Goal: Information Seeking & Learning: Understand process/instructions

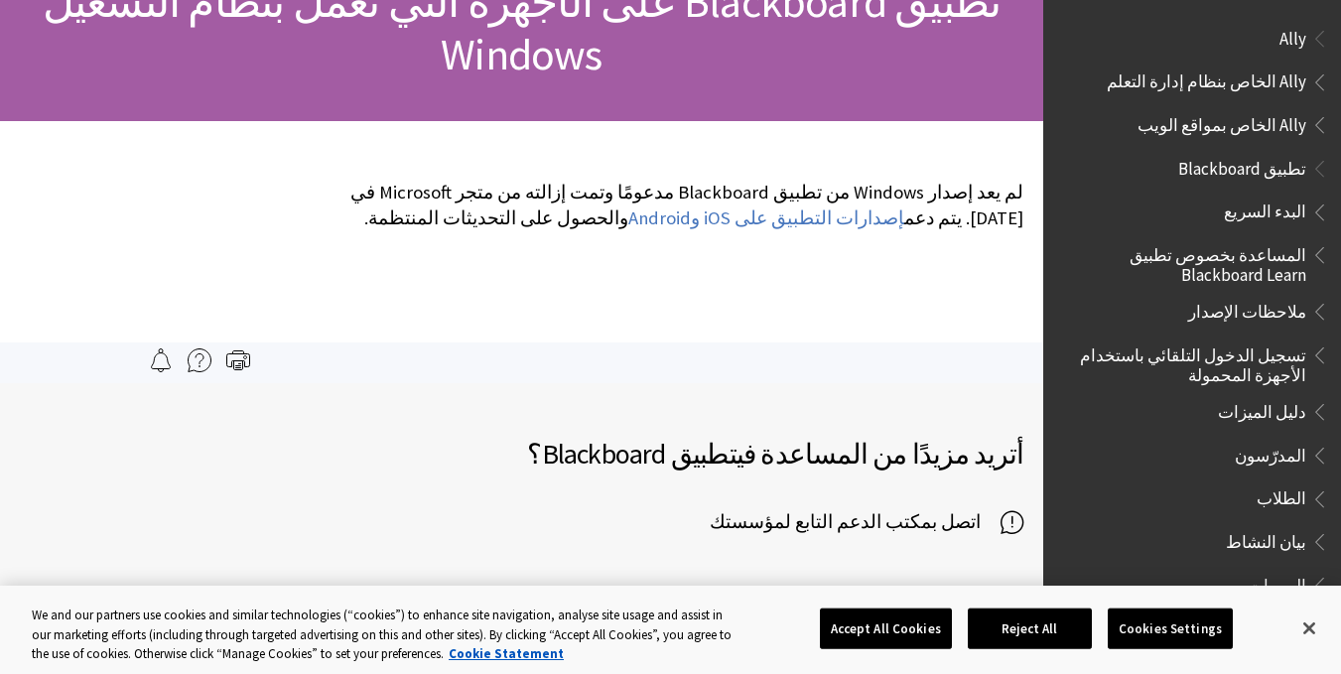
scroll to position [263, 0]
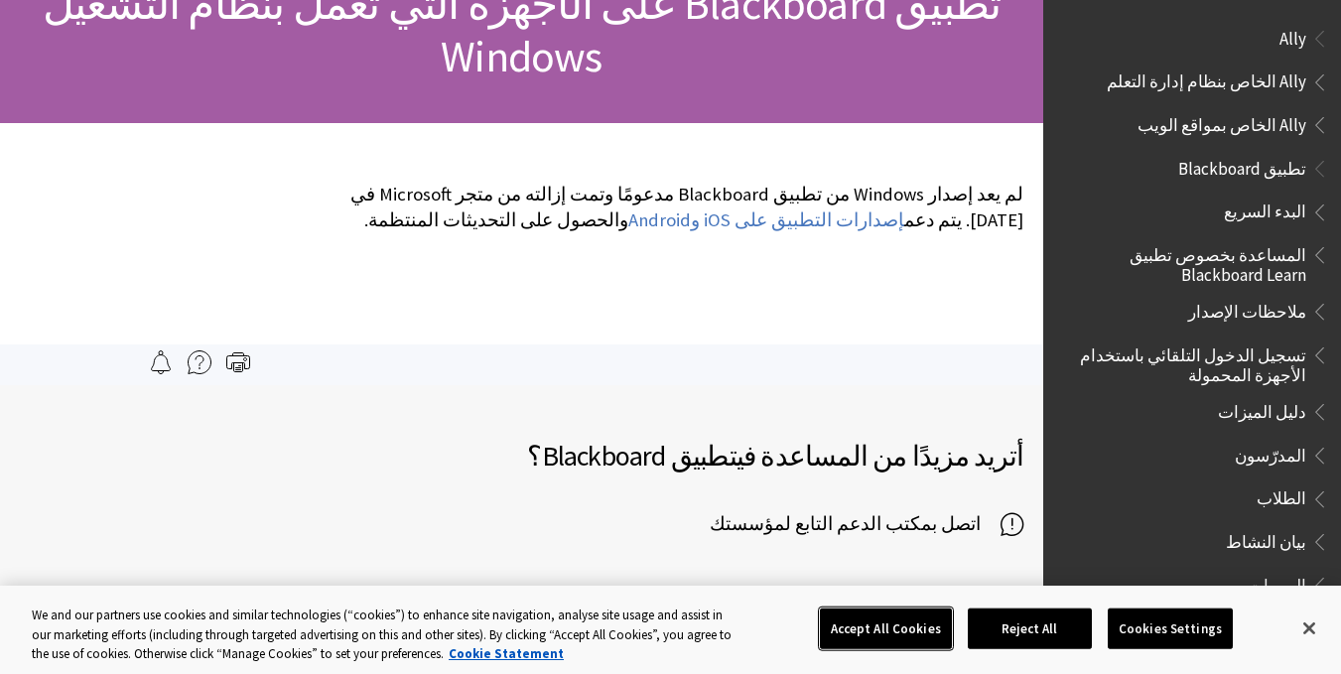
click at [881, 632] on button "Accept All Cookies" at bounding box center [886, 628] width 132 height 42
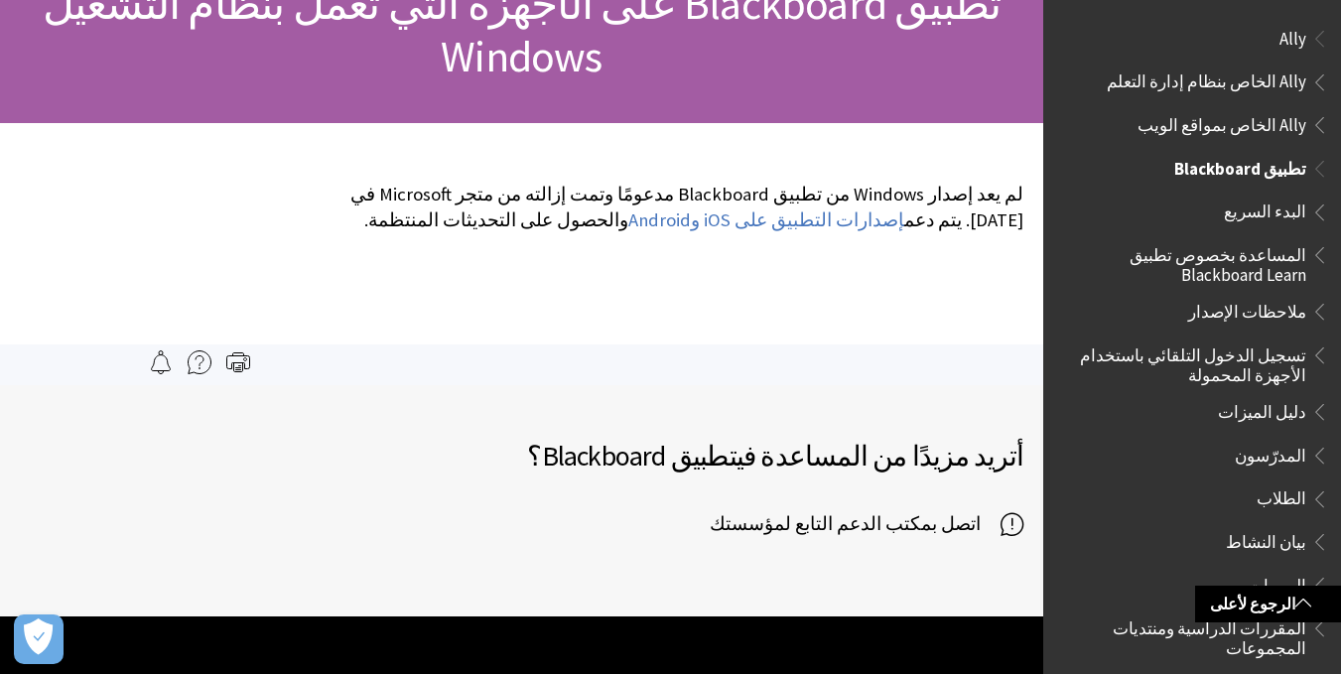
click at [1253, 175] on span "تطبيق Blackboard" at bounding box center [1240, 165] width 132 height 27
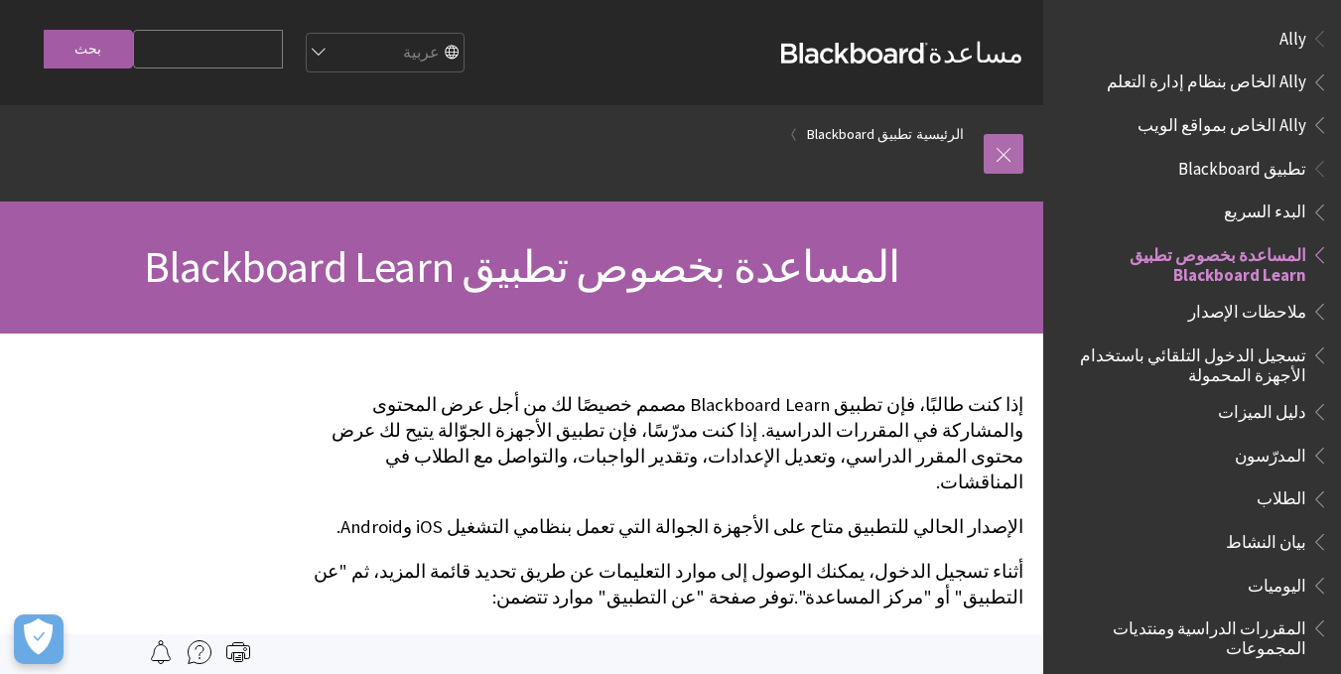
click at [1007, 150] on link at bounding box center [1003, 154] width 40 height 40
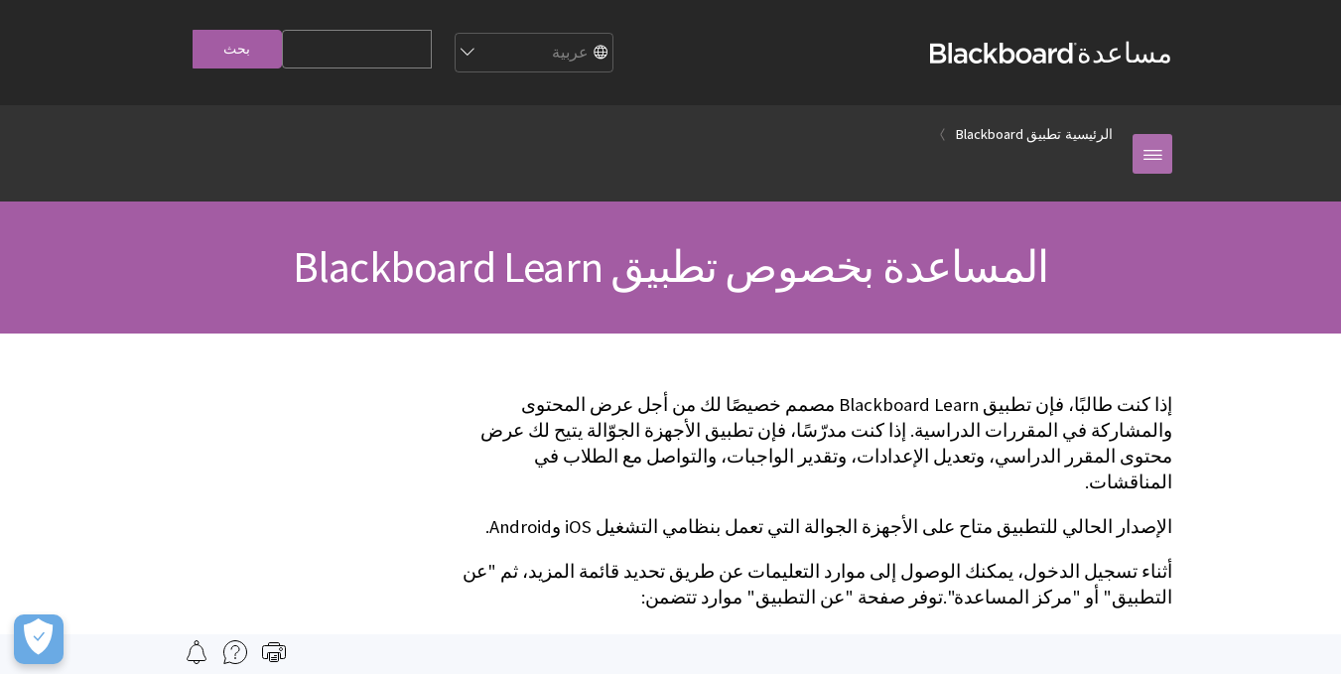
click at [1151, 140] on link at bounding box center [1152, 154] width 40 height 40
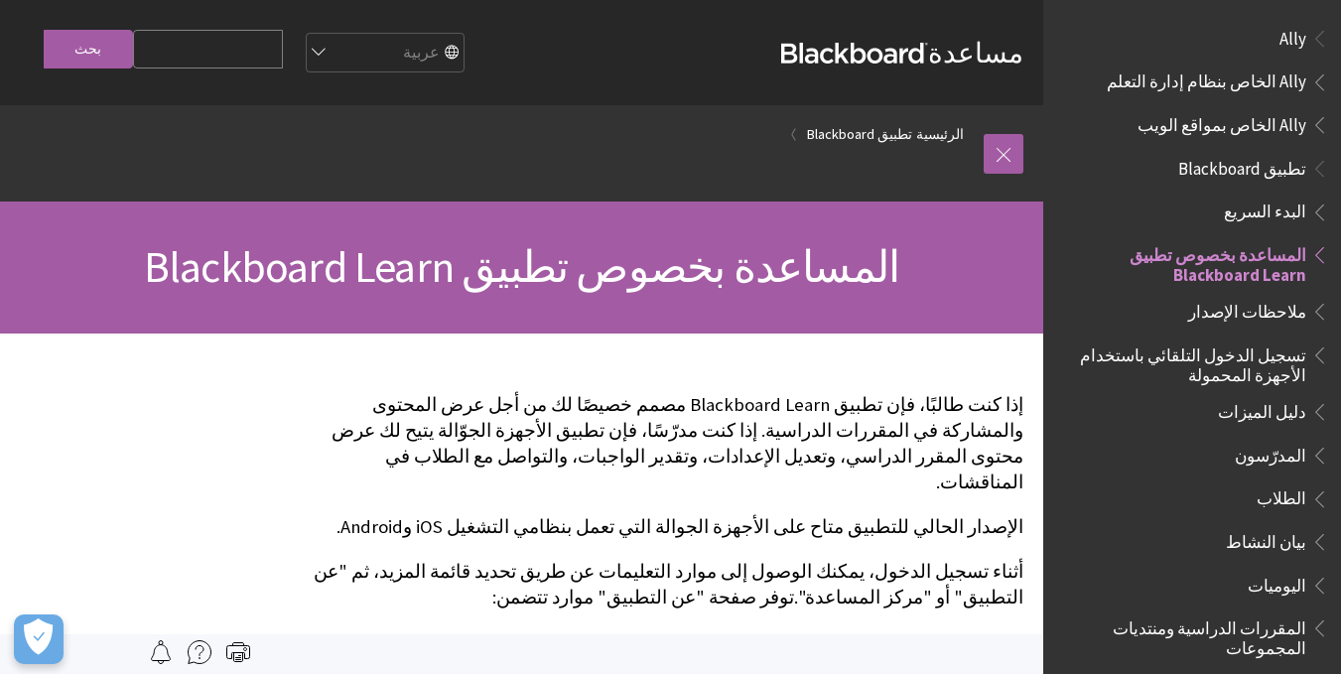
click at [1272, 496] on span "الطلاب" at bounding box center [1281, 495] width 50 height 27
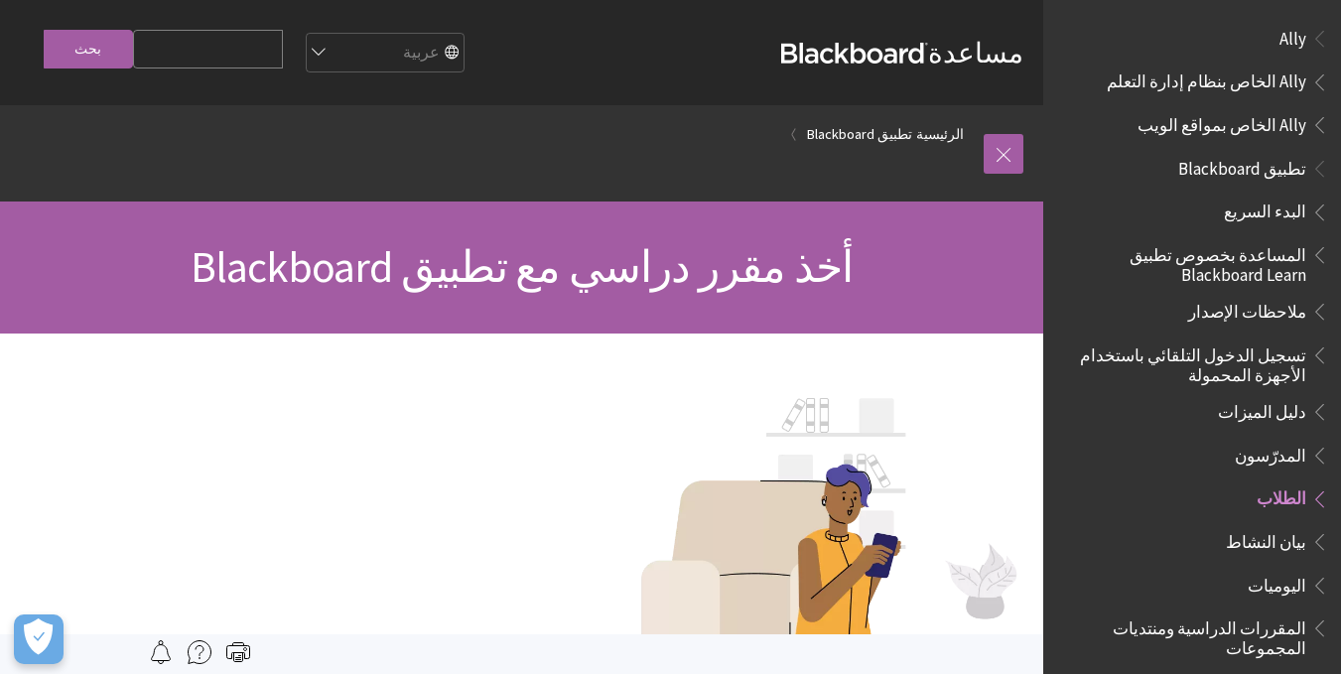
scroll to position [453, 0]
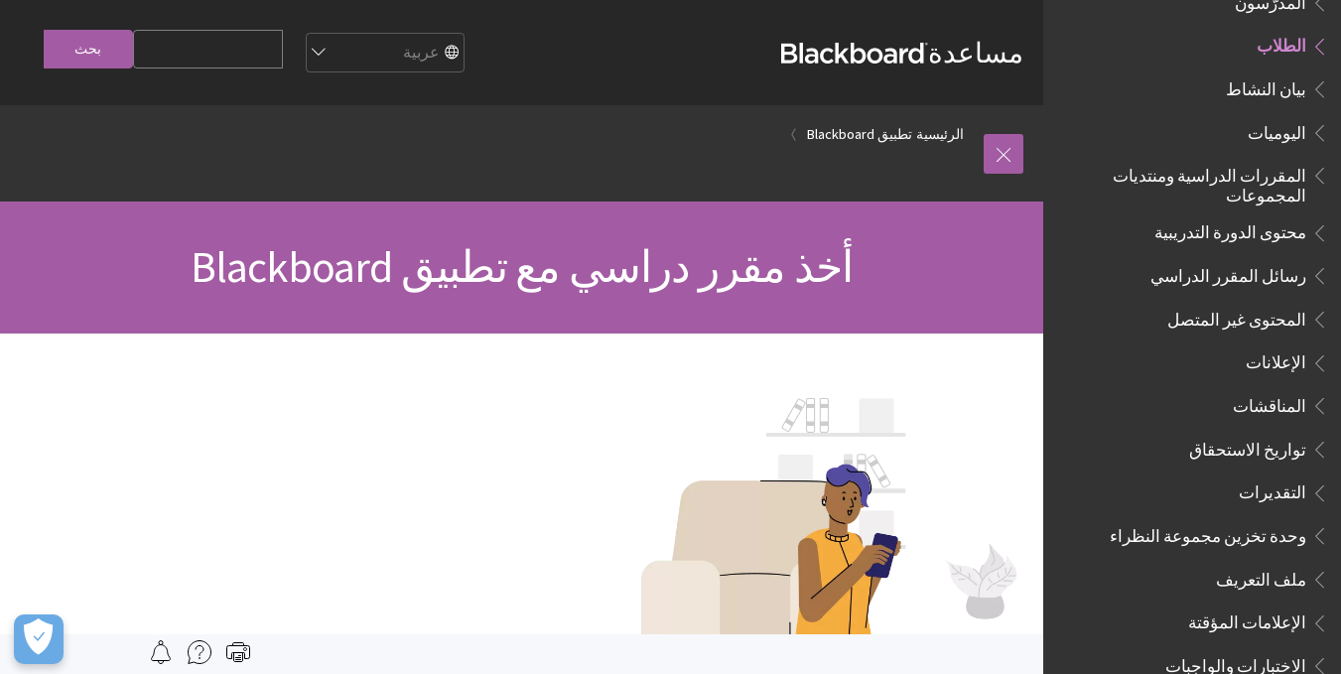
click at [1292, 46] on span "الطلاب" at bounding box center [1281, 43] width 50 height 27
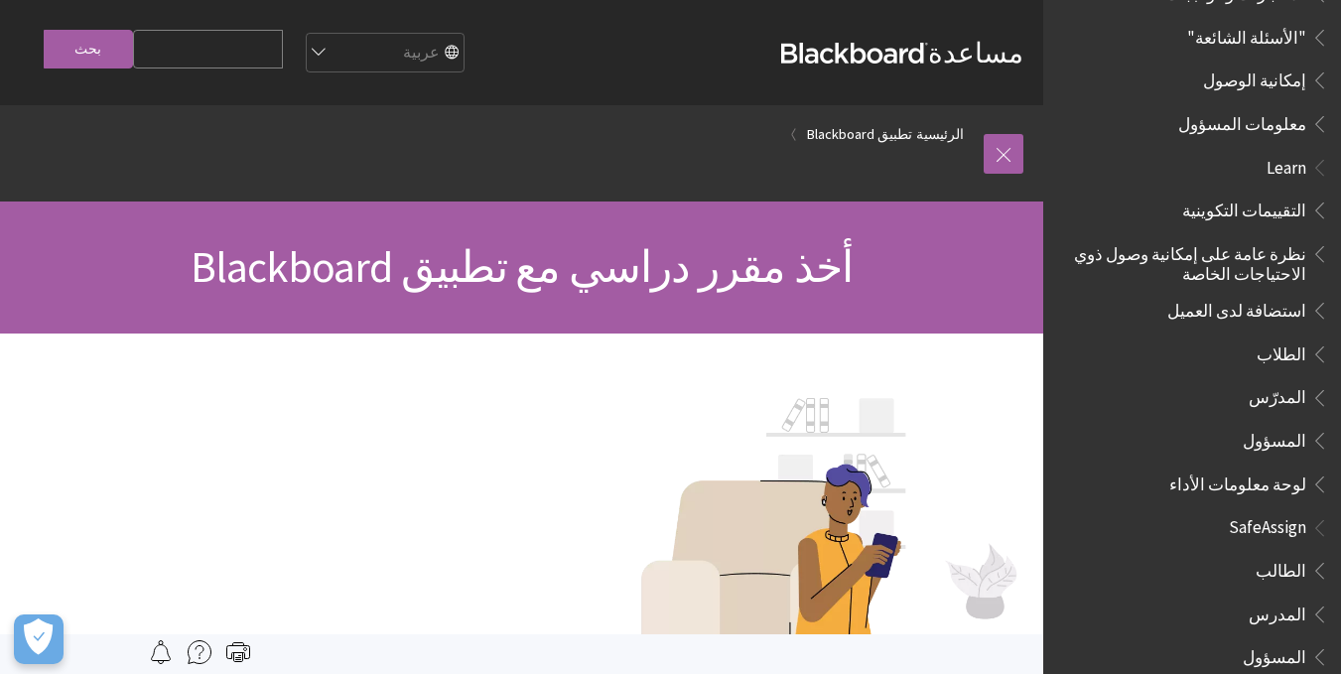
scroll to position [1133, 0]
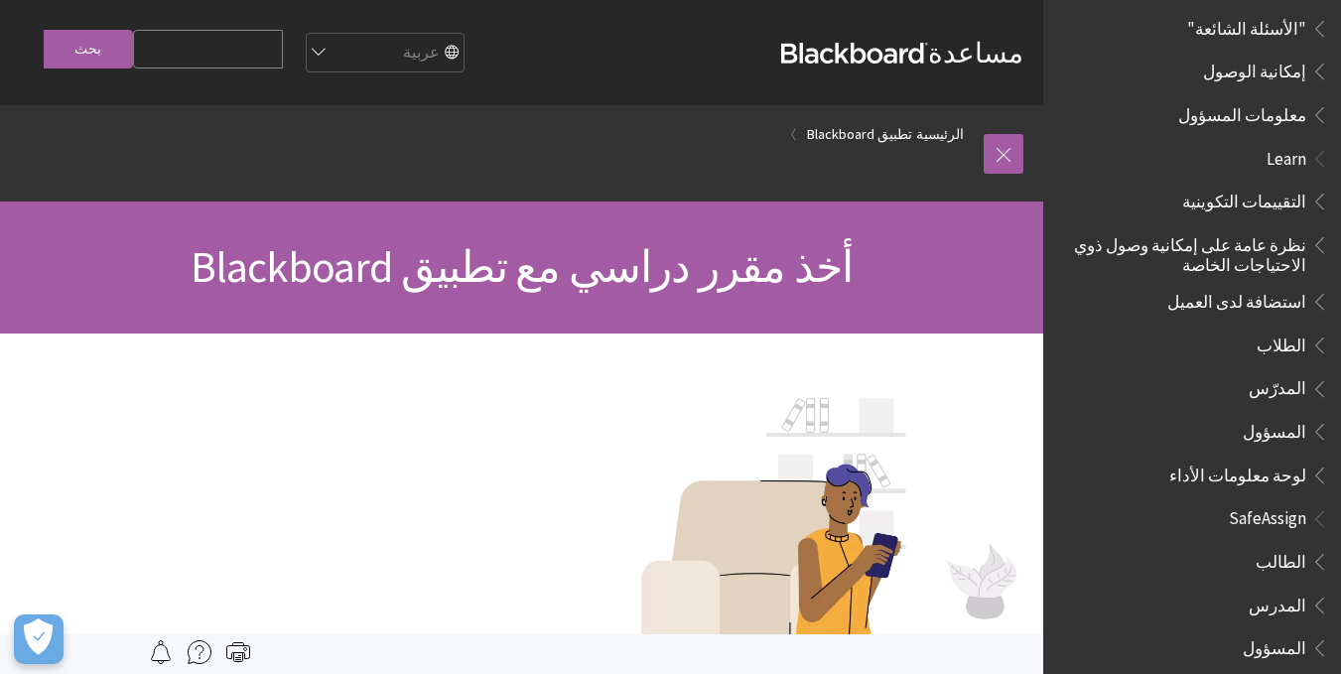
click at [1250, 545] on span "الطالب" at bounding box center [1197, 562] width 264 height 34
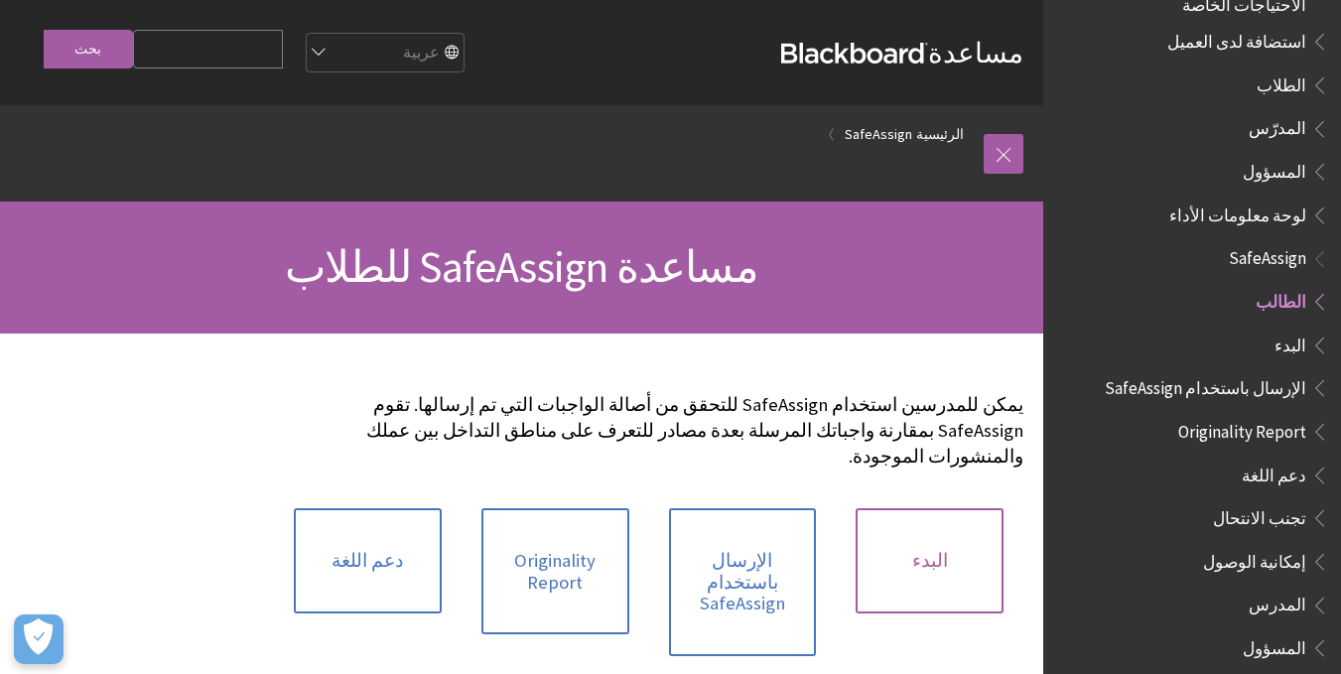
click at [911, 541] on link "البدء" at bounding box center [929, 560] width 148 height 105
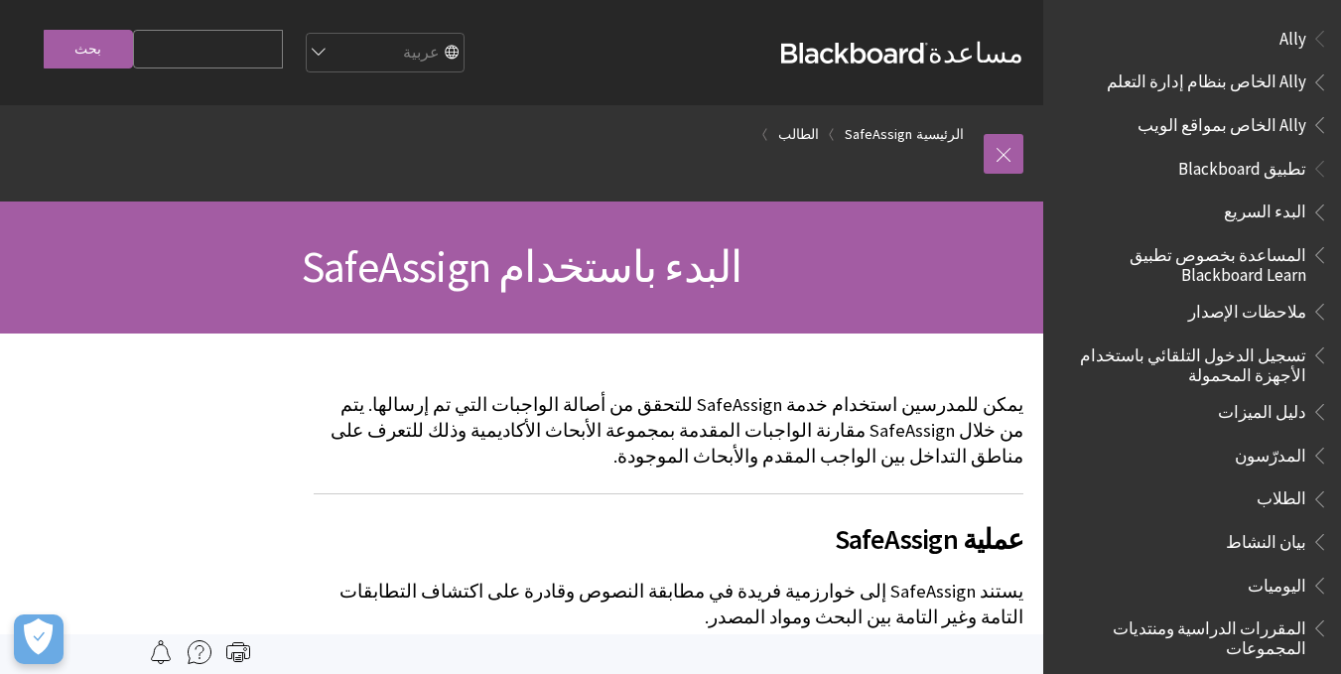
scroll to position [1393, 0]
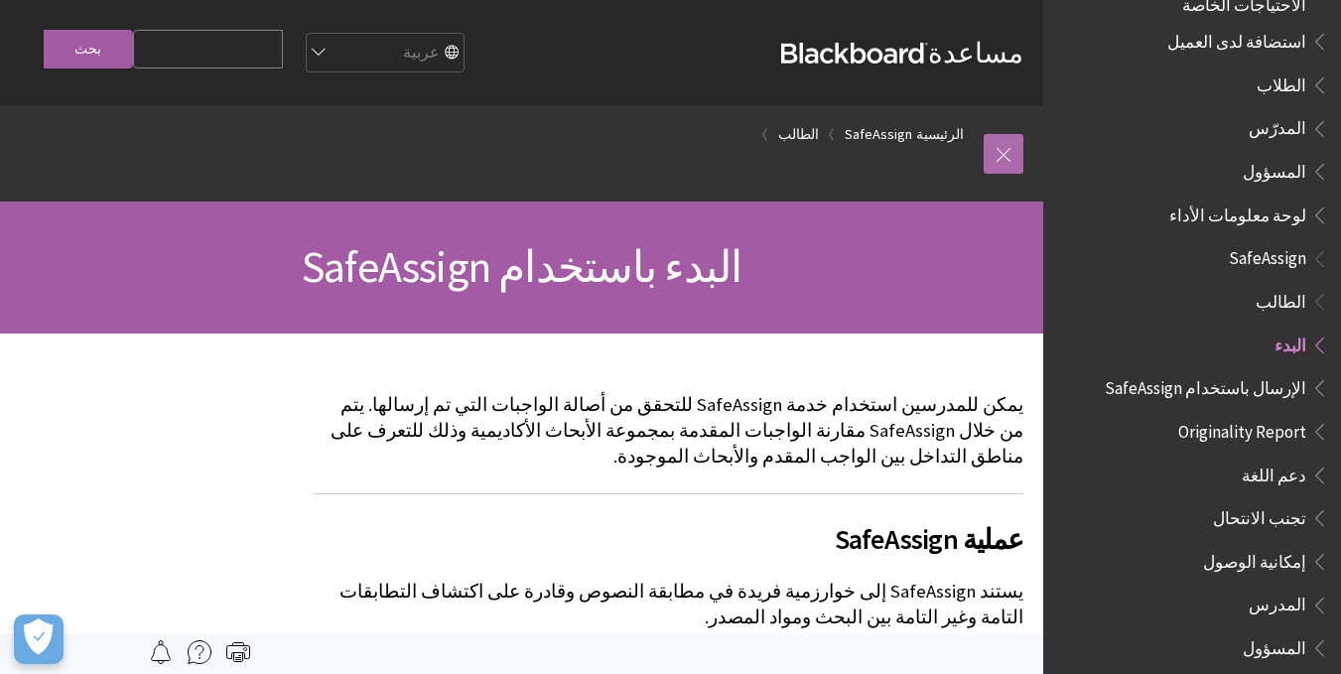
click at [995, 155] on link at bounding box center [1003, 154] width 40 height 40
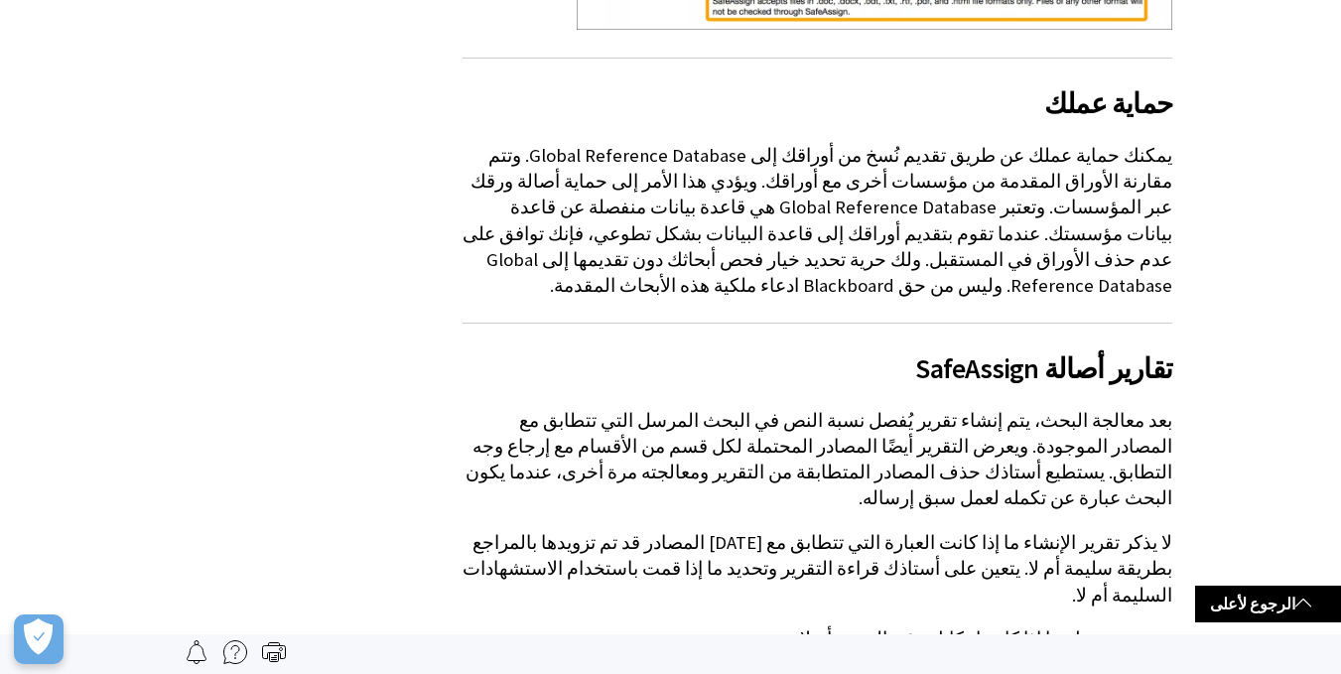
scroll to position [0, 0]
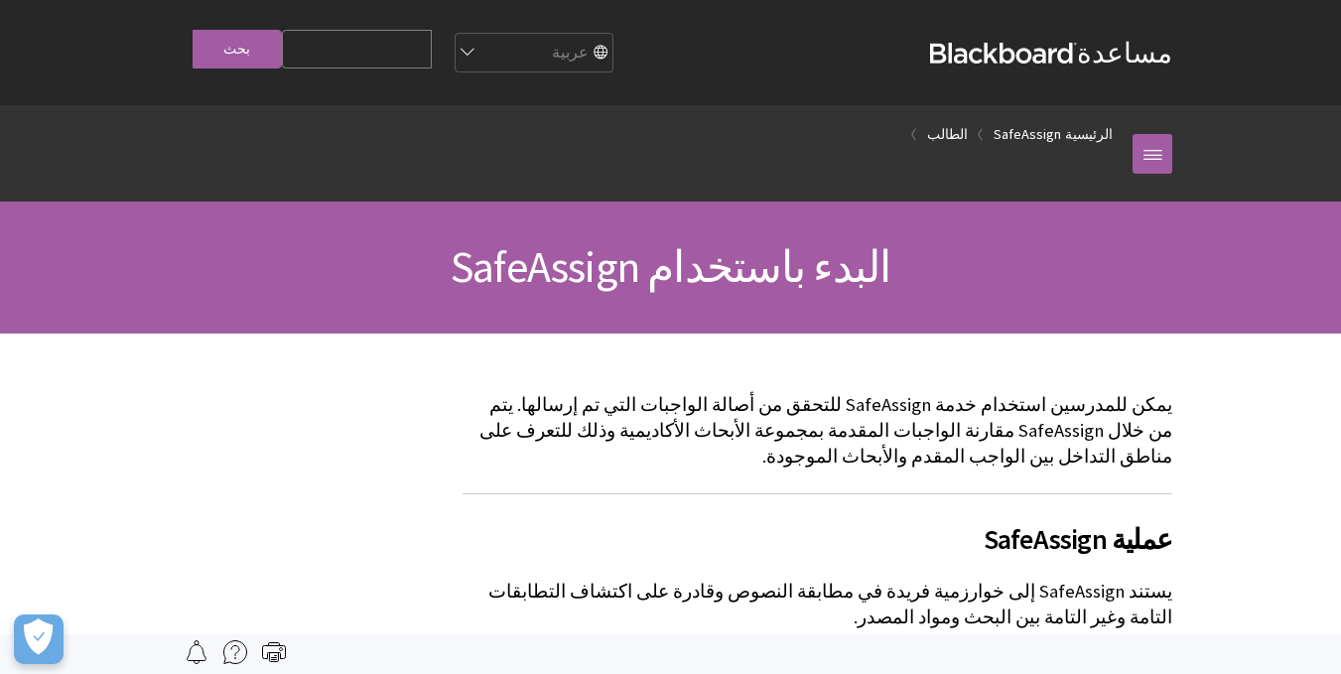
click at [1115, 64] on link "مساعدة Blackboard" at bounding box center [1051, 53] width 242 height 36
click at [968, 132] on link "الطالب" at bounding box center [947, 134] width 41 height 25
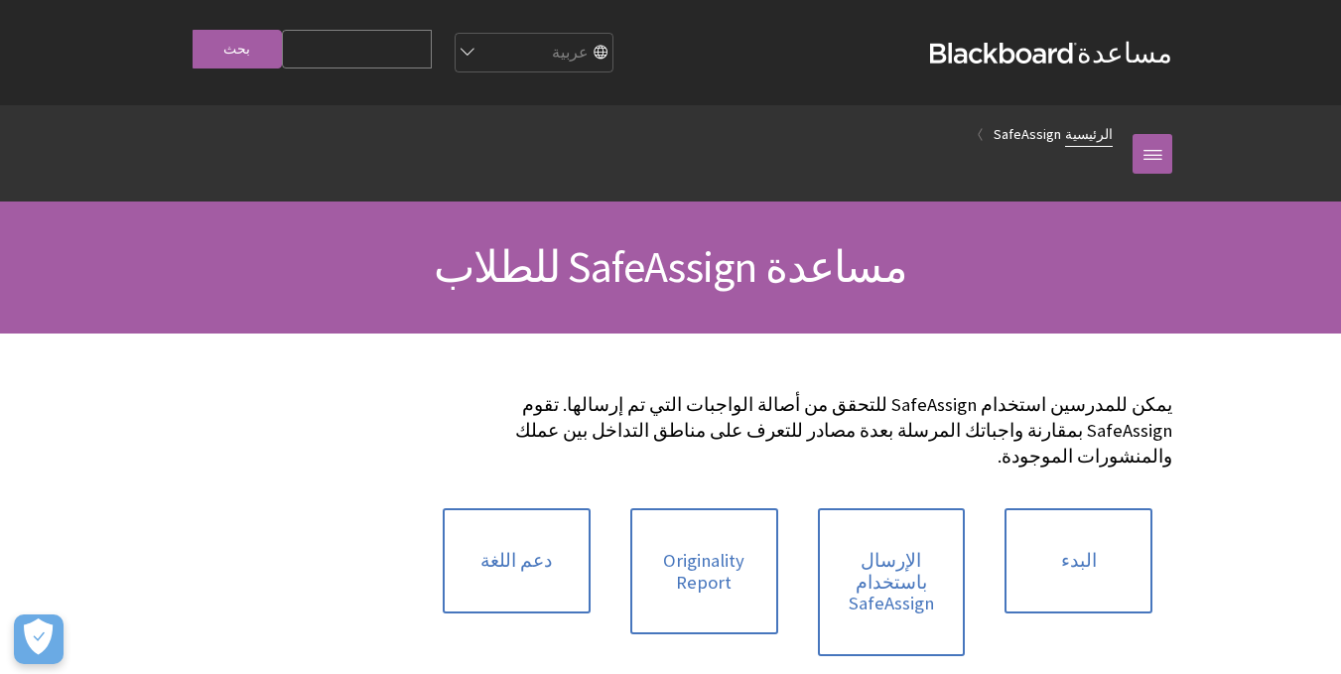
scroll to position [1393, 0]
click at [1087, 124] on link "الرئيسية" at bounding box center [1089, 134] width 48 height 25
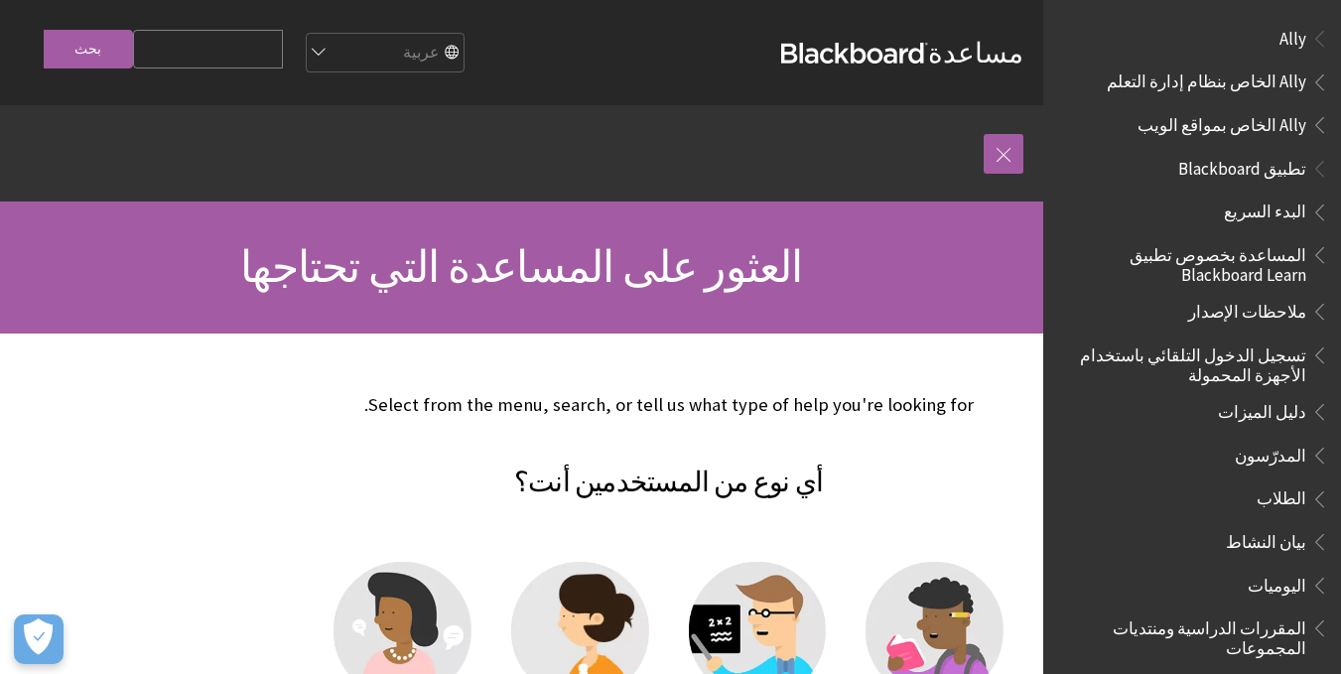
click at [1278, 205] on span "البدء السريع" at bounding box center [1265, 208] width 82 height 27
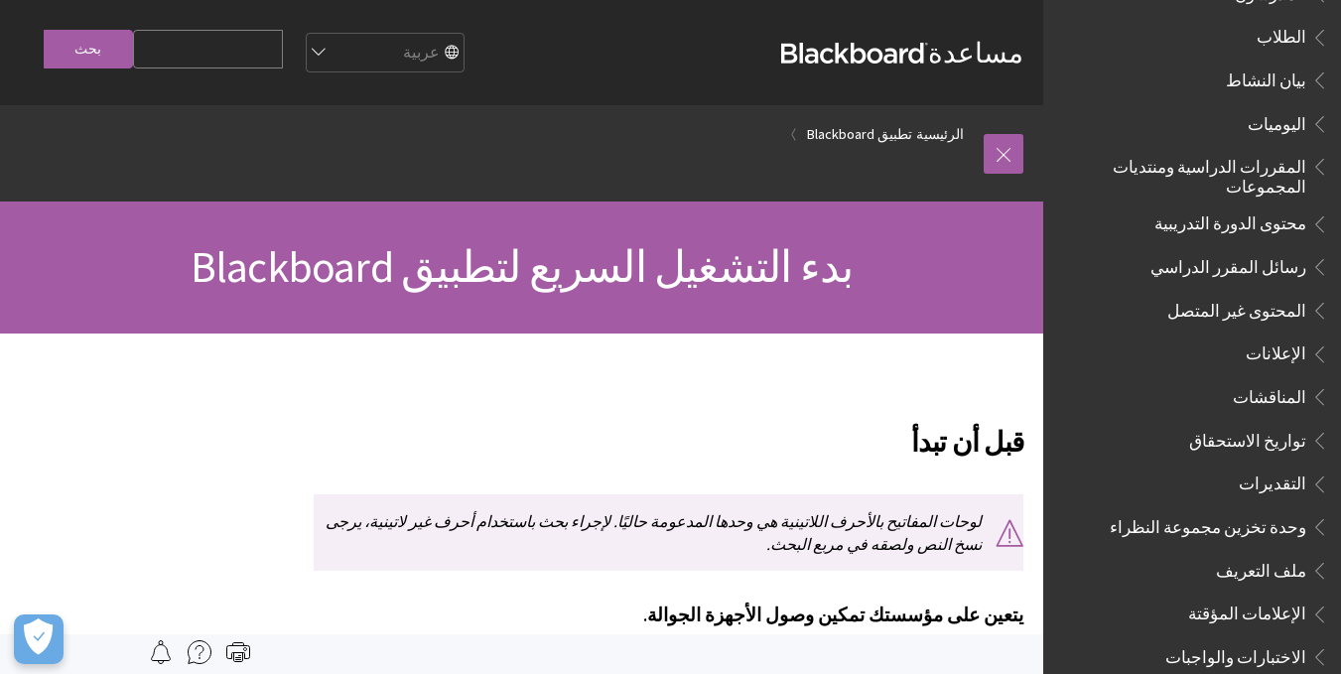
scroll to position [466, 0]
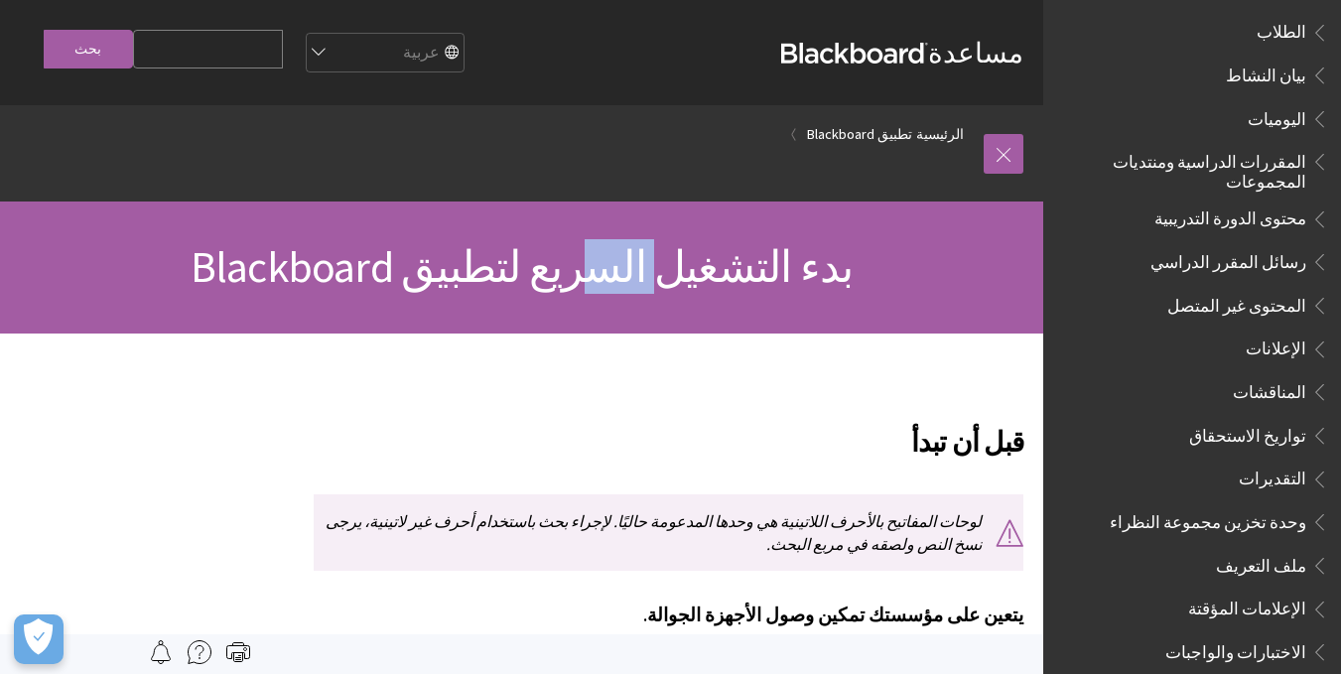
drag, startPoint x: 598, startPoint y: 329, endPoint x: 662, endPoint y: 297, distance: 71.5
click at [662, 297] on div "بدء التشغيل السريع لتطبيق Blackboard" at bounding box center [521, 267] width 1043 height 132
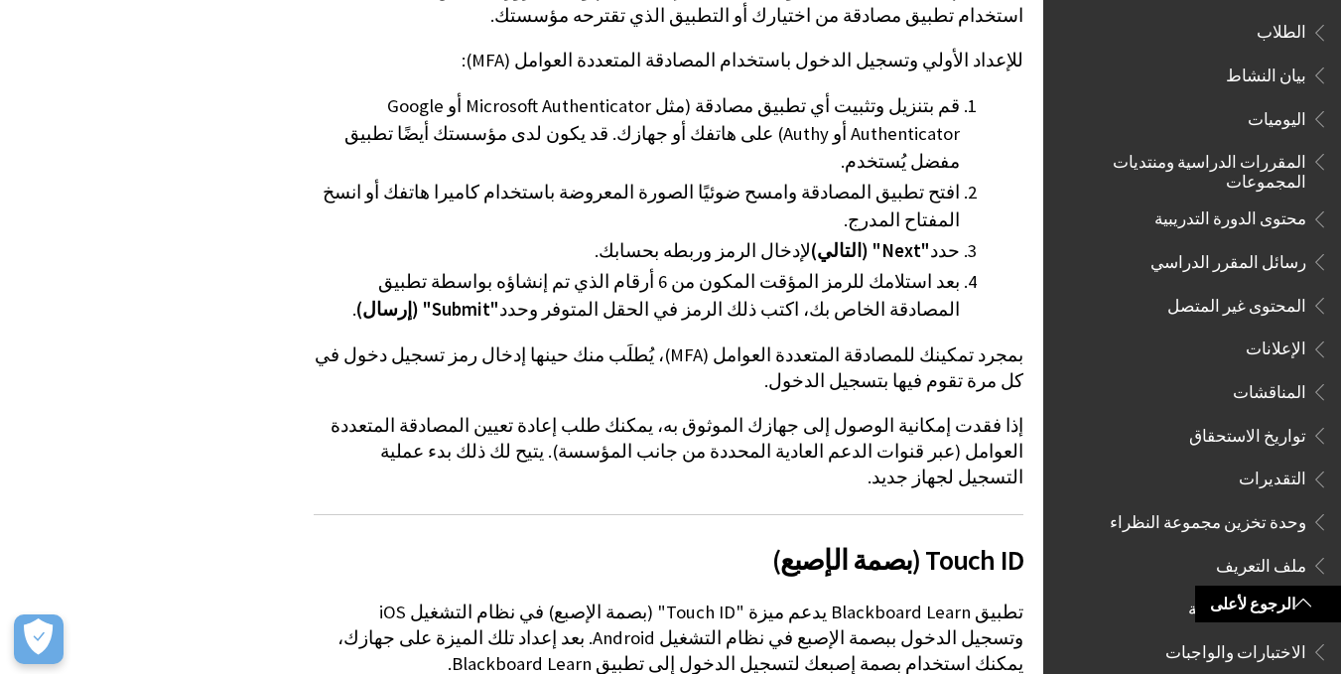
scroll to position [2046, 0]
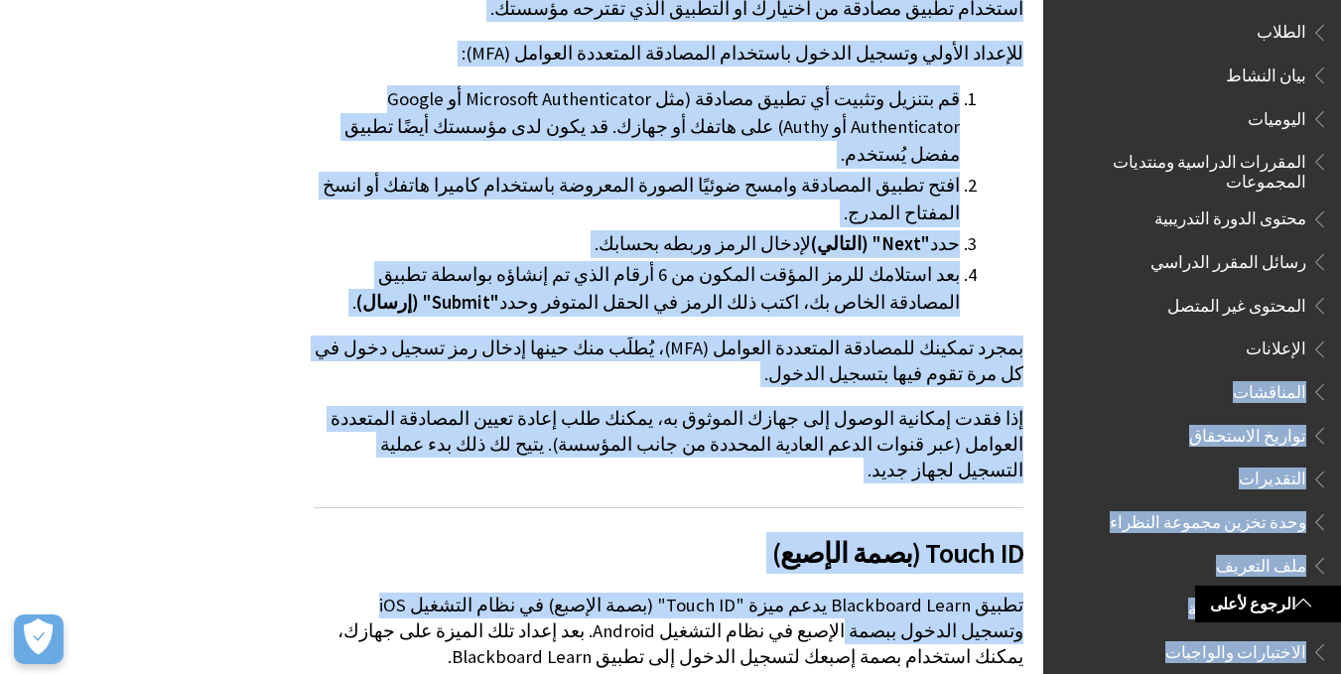
drag, startPoint x: 1320, startPoint y: 354, endPoint x: 1355, endPoint y: 390, distance: 49.8
click at [1340, 390] on html "تجاوز إلى المحتوى الرئيسي مساعدة Blackboard مساعدة Bb English عربية Català Cymr…" at bounding box center [670, 359] width 1341 height 4811
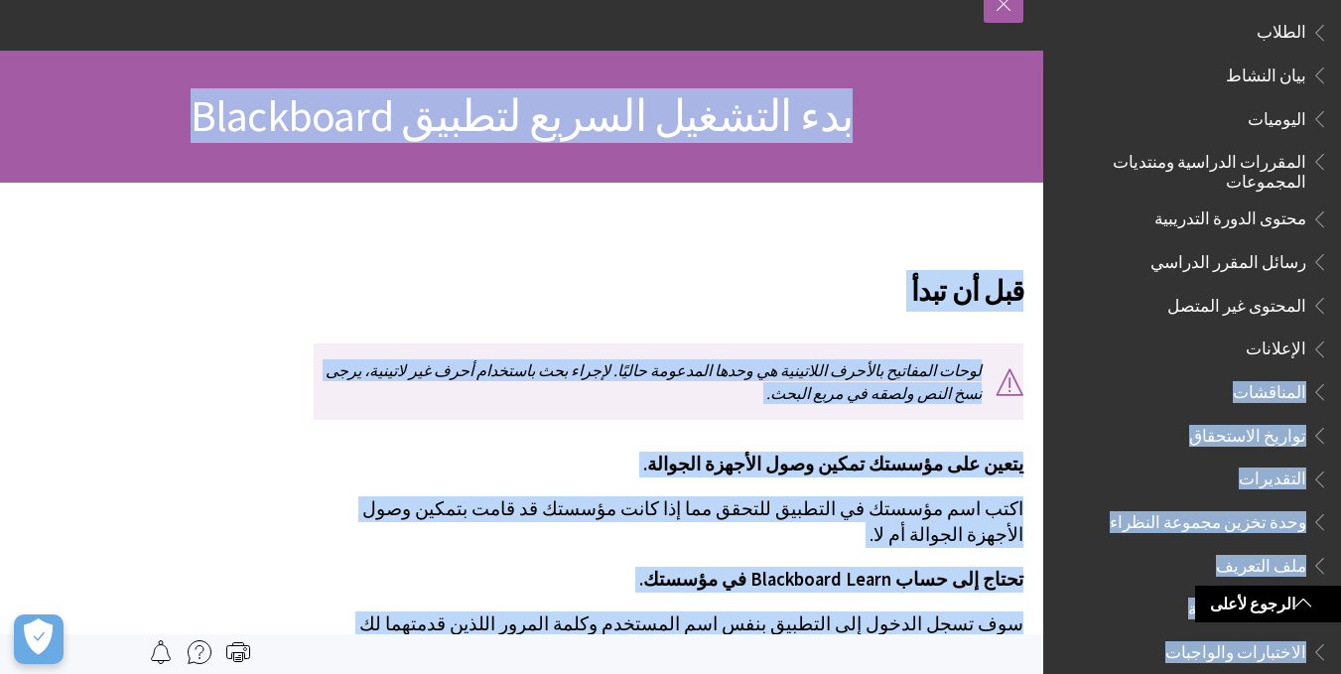
scroll to position [0, 0]
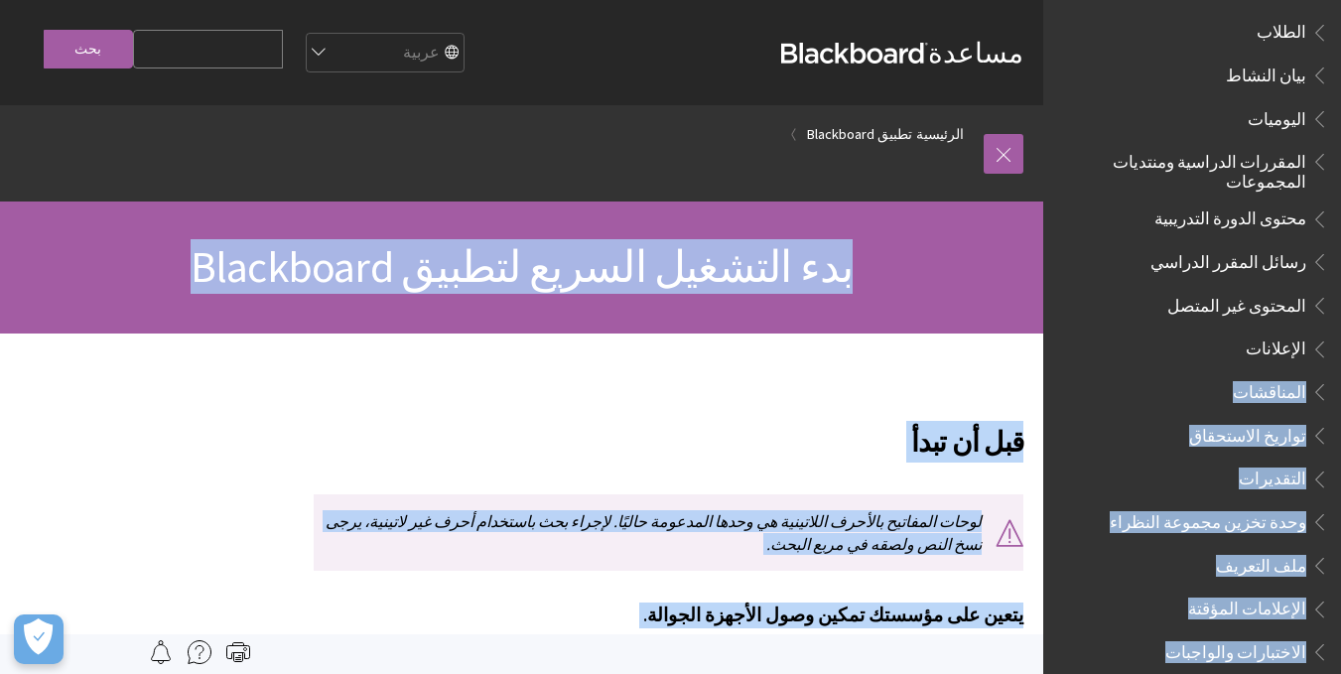
click at [869, 397] on h2 "قبل أن تبدأ" at bounding box center [669, 429] width 710 height 65
